Goal: Find specific page/section: Find specific page/section

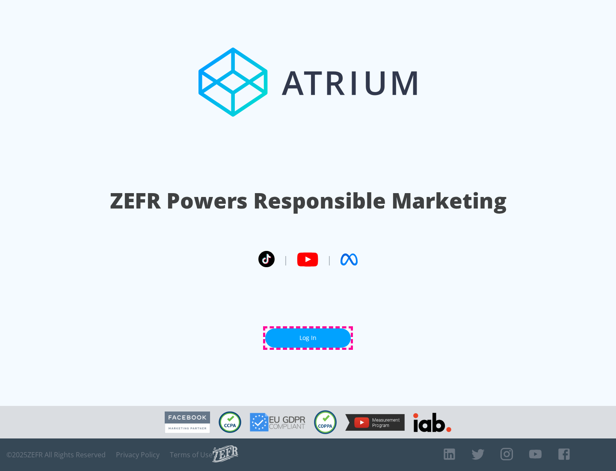
click at [308, 338] on link "Log In" at bounding box center [308, 337] width 86 height 19
